Goal: Transaction & Acquisition: Purchase product/service

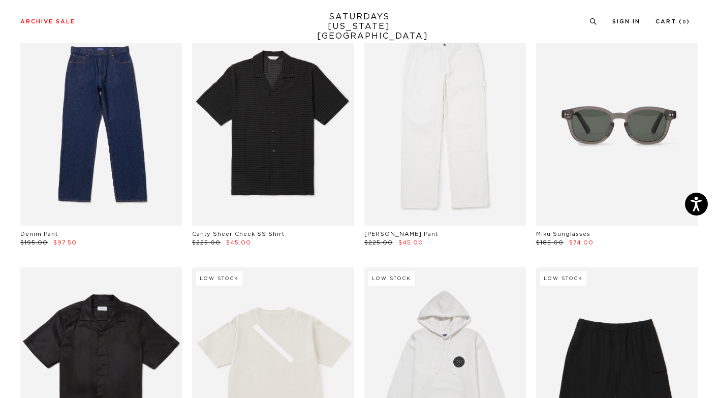
scroll to position [1526, 0]
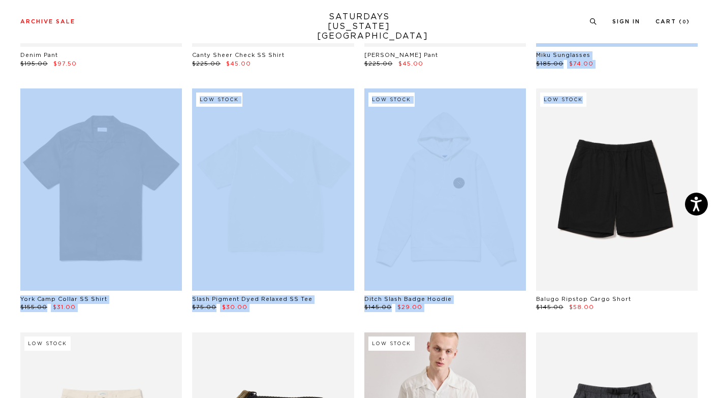
drag, startPoint x: 717, startPoint y: 47, endPoint x: 718, endPoint y: -23, distance: 70.7
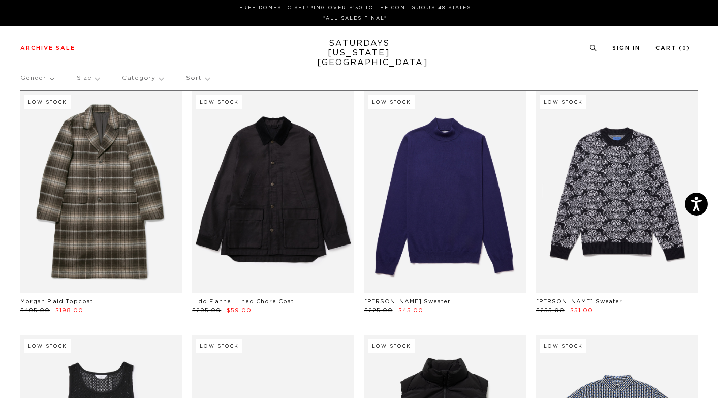
scroll to position [0, 6]
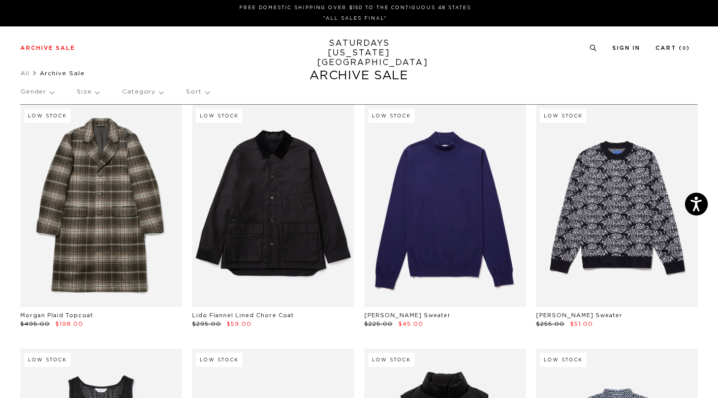
click at [153, 89] on p "Category" at bounding box center [142, 91] width 41 height 23
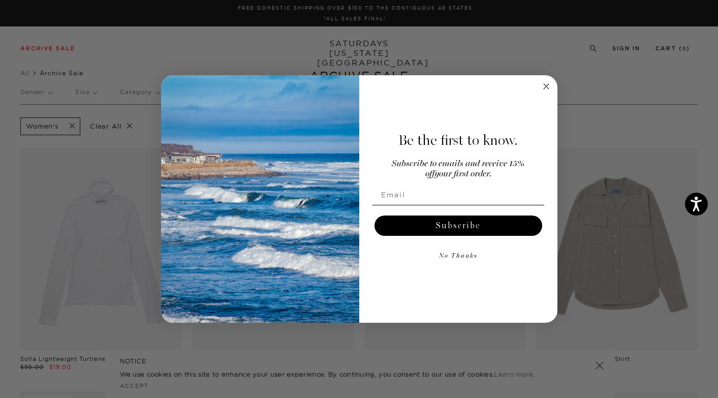
click at [550, 84] on circle "Close dialog" at bounding box center [546, 86] width 12 height 12
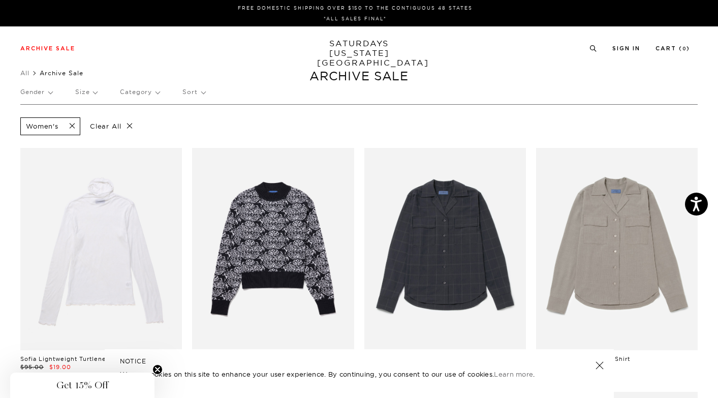
click at [94, 97] on p "Size" at bounding box center [86, 91] width 22 height 23
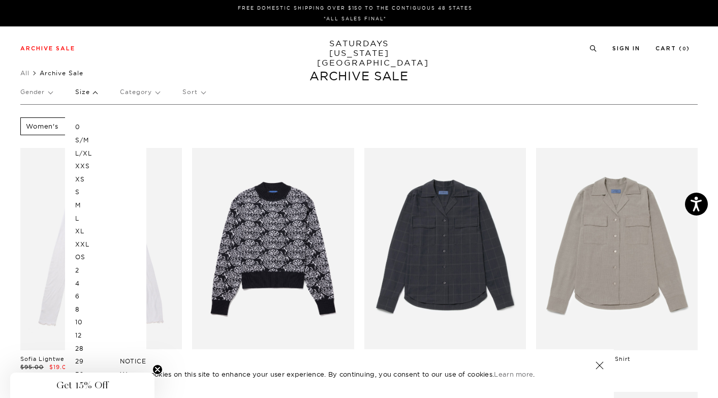
click at [83, 149] on p "L/XL" at bounding box center [105, 153] width 61 height 13
